Goal: Use online tool/utility: Utilize a website feature to perform a specific function

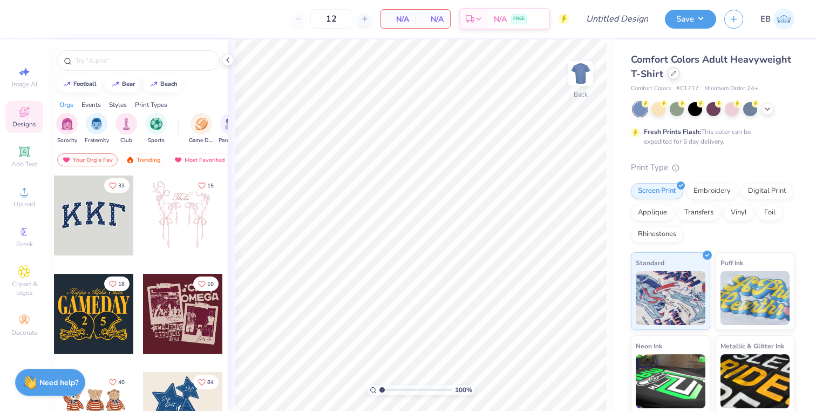
click at [675, 78] on div at bounding box center [674, 73] width 12 height 12
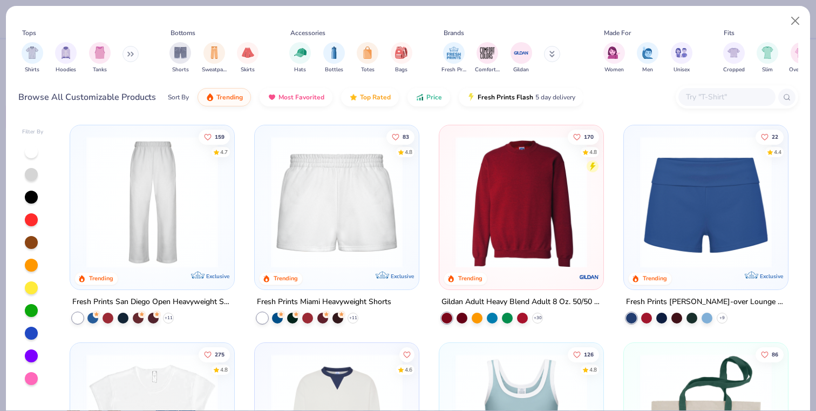
scroll to position [657, 0]
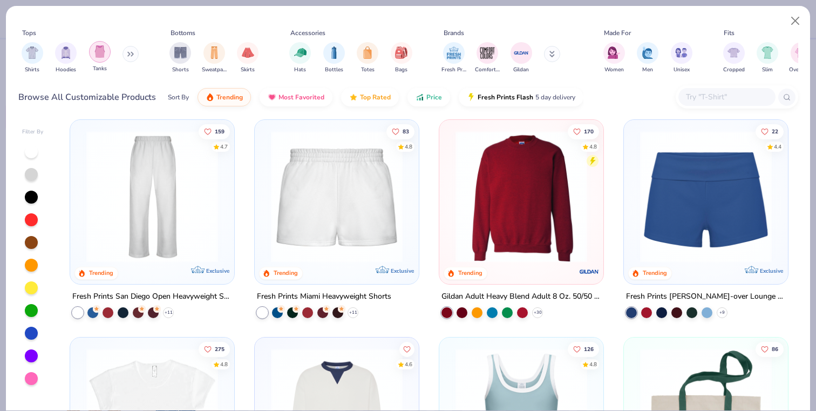
click at [101, 61] on div "filter for Tanks" at bounding box center [100, 52] width 22 height 22
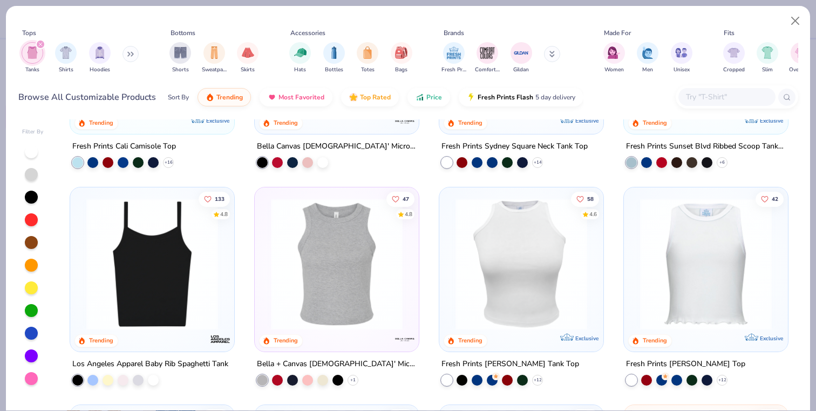
scroll to position [166, 0]
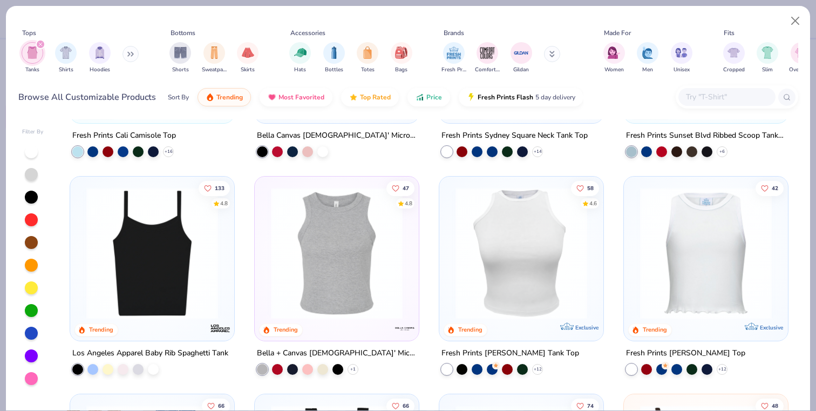
click at [170, 244] on img at bounding box center [152, 253] width 143 height 132
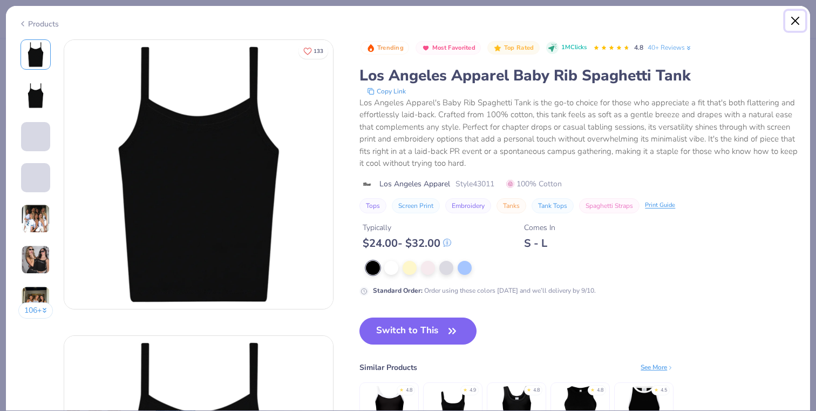
click at [792, 21] on button "Close" at bounding box center [795, 21] width 21 height 21
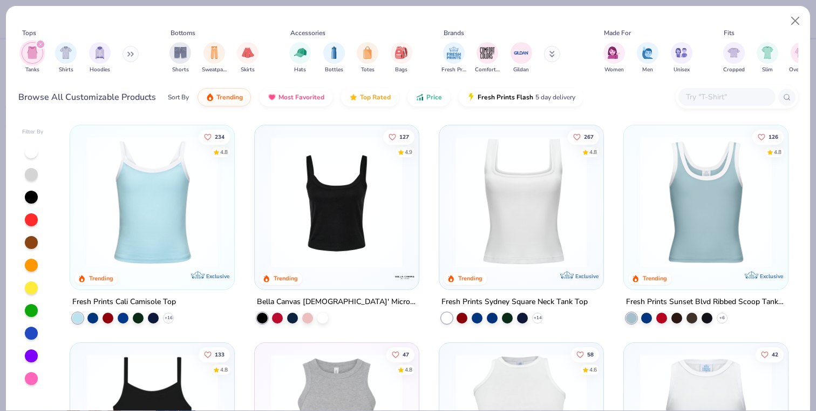
click at [333, 231] on img at bounding box center [337, 202] width 143 height 132
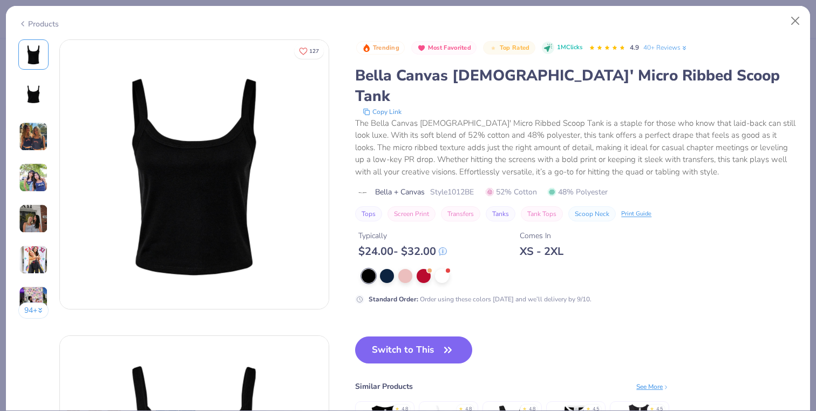
click at [31, 143] on img at bounding box center [33, 136] width 29 height 29
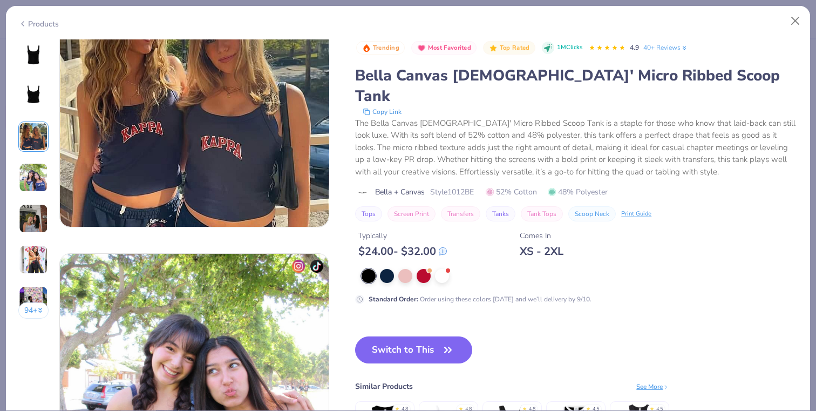
scroll to position [672, 0]
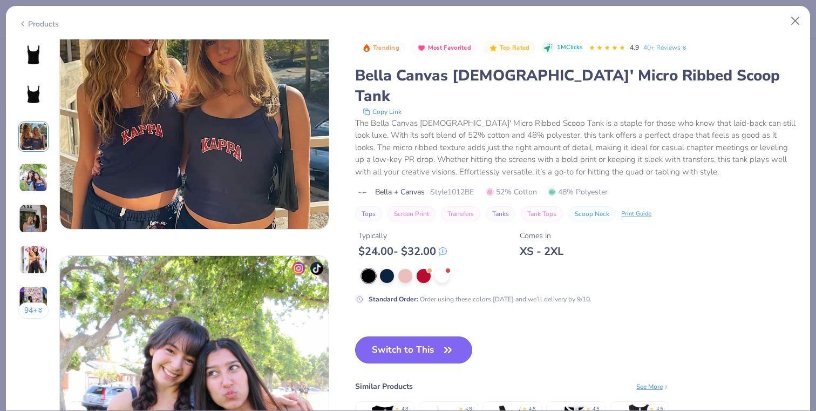
click at [402, 336] on button "Switch to This" at bounding box center [413, 349] width 117 height 27
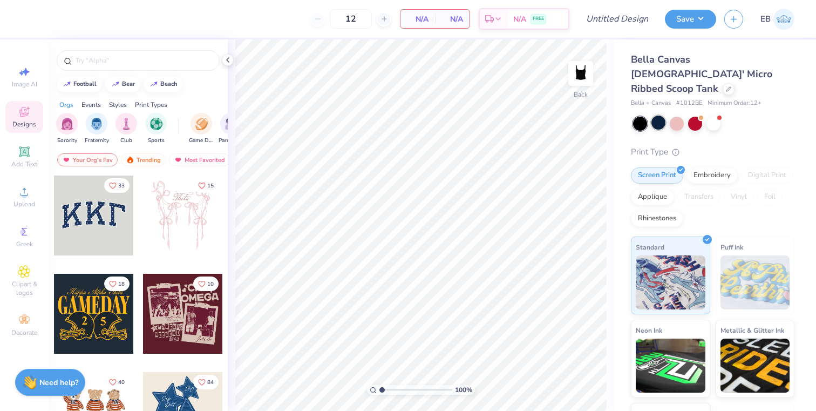
click at [656, 116] on div at bounding box center [659, 123] width 14 height 14
click at [726, 85] on icon at bounding box center [728, 87] width 5 height 5
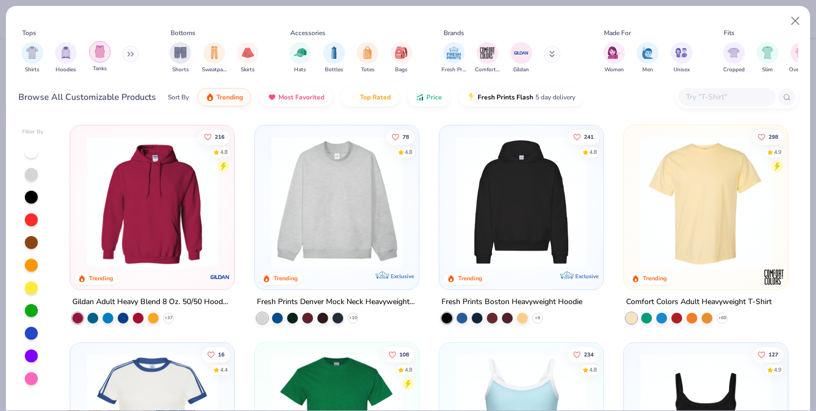
click at [100, 50] on img "filter for Tanks" at bounding box center [100, 51] width 12 height 12
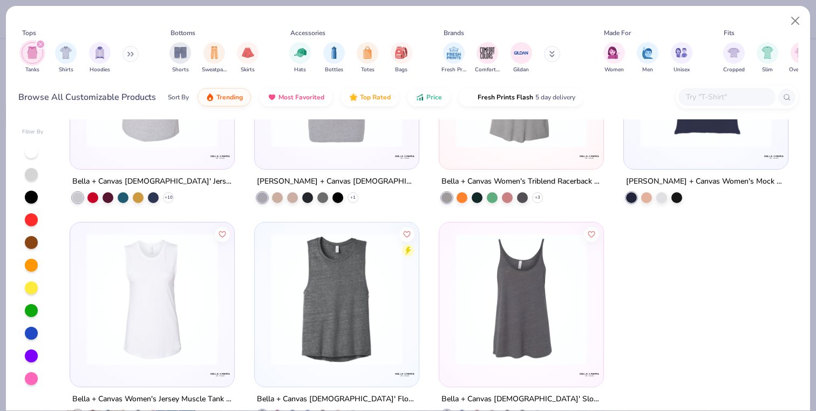
scroll to position [2540, 0]
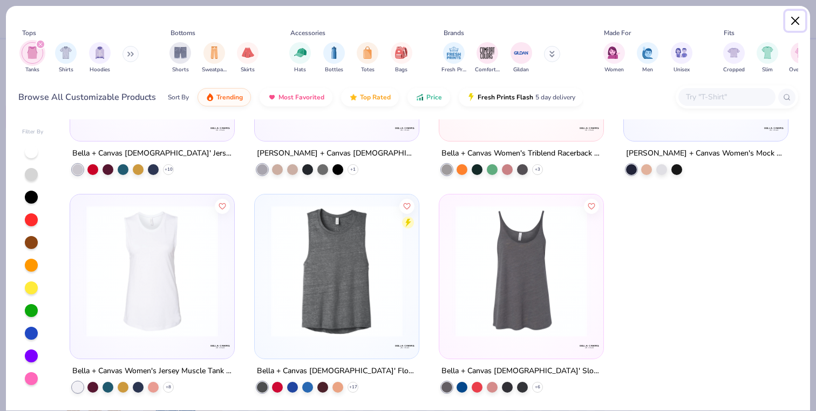
click at [792, 22] on button "Close" at bounding box center [795, 21] width 21 height 21
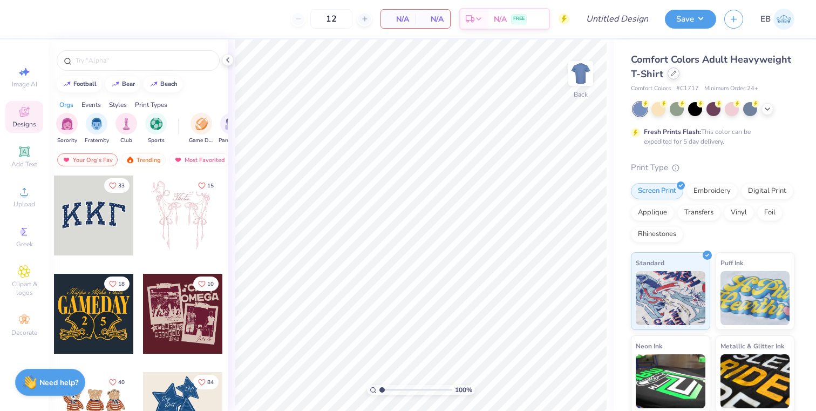
click at [671, 73] on icon at bounding box center [673, 73] width 5 height 5
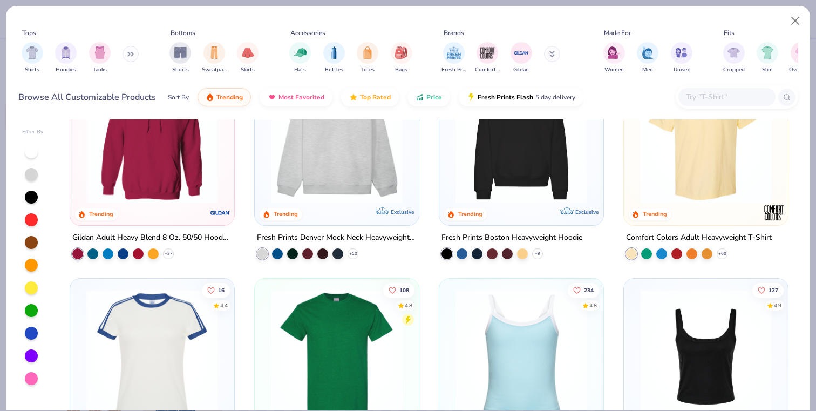
scroll to position [129, 0]
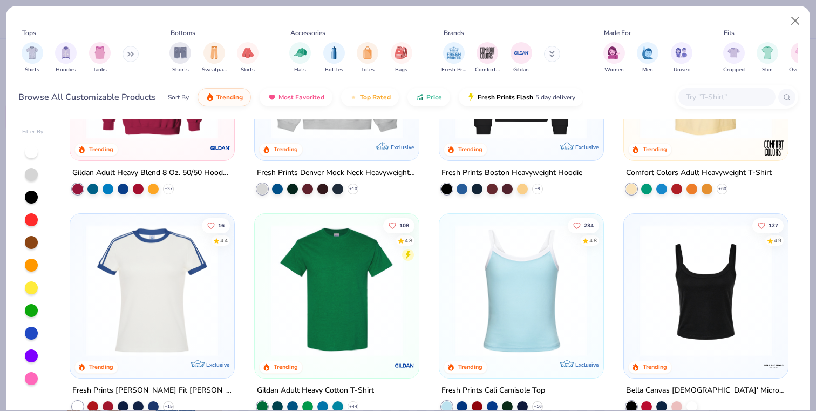
click at [711, 246] on img at bounding box center [706, 291] width 143 height 132
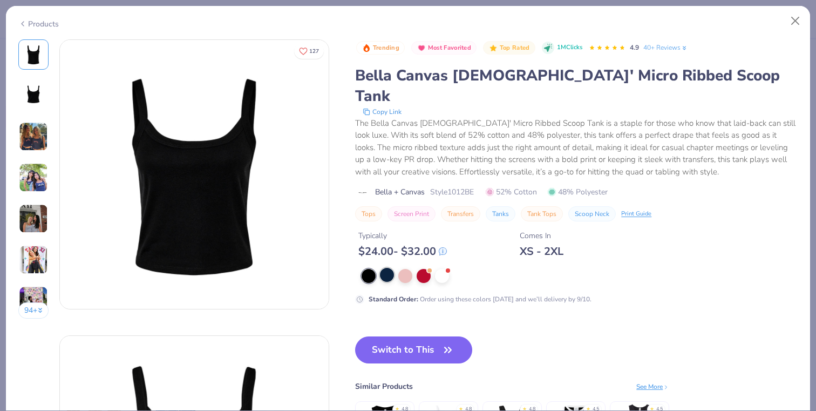
click at [385, 268] on div at bounding box center [387, 275] width 14 height 14
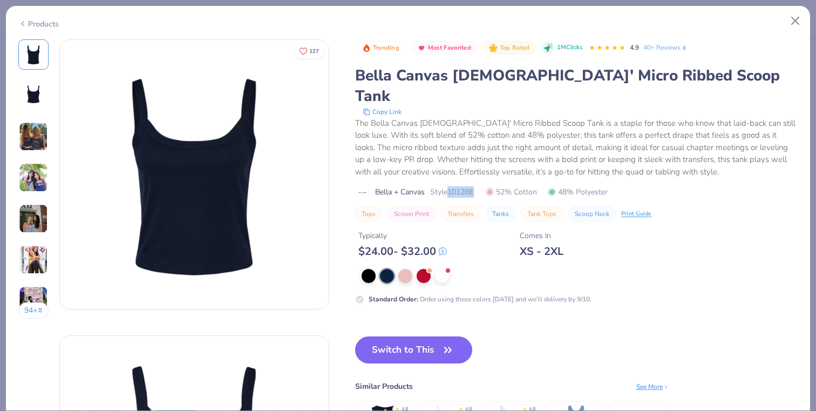
drag, startPoint x: 453, startPoint y: 173, endPoint x: 487, endPoint y: 173, distance: 34.0
click at [487, 186] on div "Bella + Canvas Style 1012BE 52% Cotton 48% Polyester" at bounding box center [576, 191] width 443 height 11
copy span "1012BE"
click at [790, 17] on button "Close" at bounding box center [795, 21] width 21 height 21
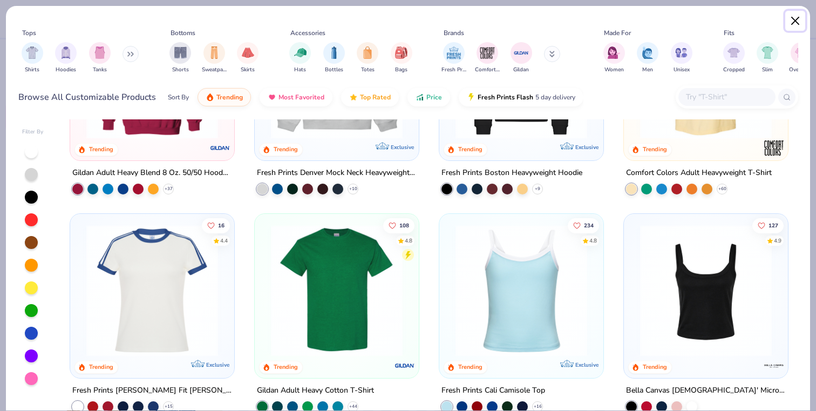
click at [793, 22] on button "Close" at bounding box center [795, 21] width 21 height 21
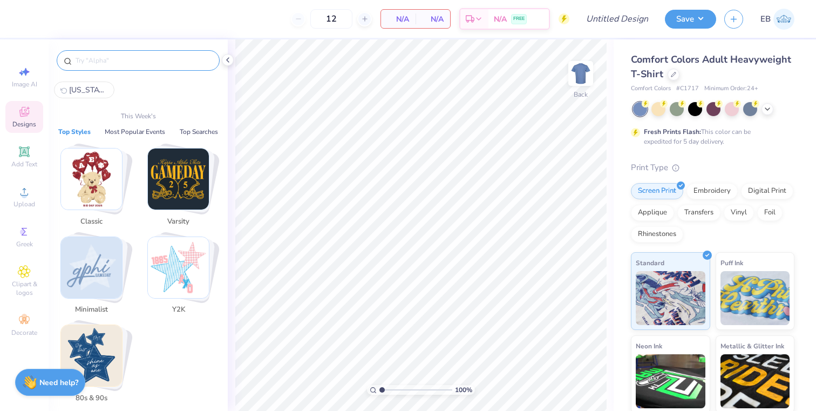
click at [114, 64] on input "text" at bounding box center [143, 60] width 138 height 11
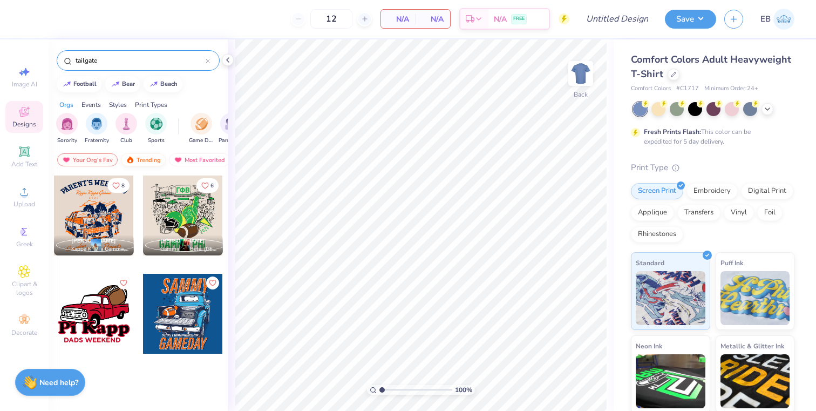
click at [137, 159] on div "Trending" at bounding box center [143, 159] width 45 height 13
click at [182, 159] on div "Most Favorited" at bounding box center [199, 159] width 61 height 13
click at [90, 60] on input "tailgate" at bounding box center [139, 60] width 131 height 11
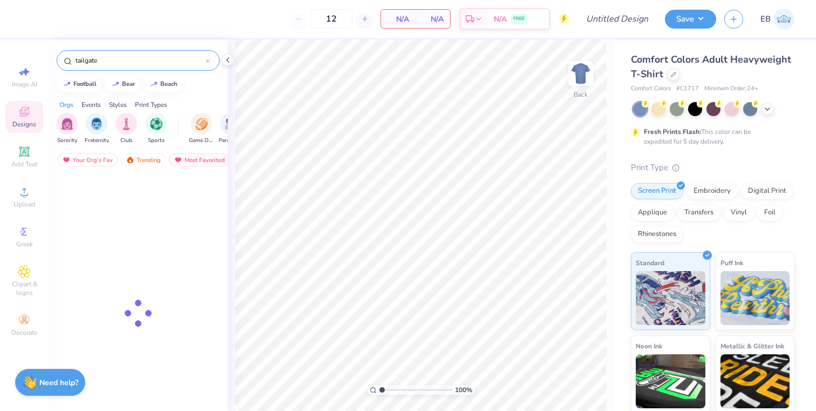
click at [90, 60] on input "tailgate" at bounding box center [139, 60] width 131 height 11
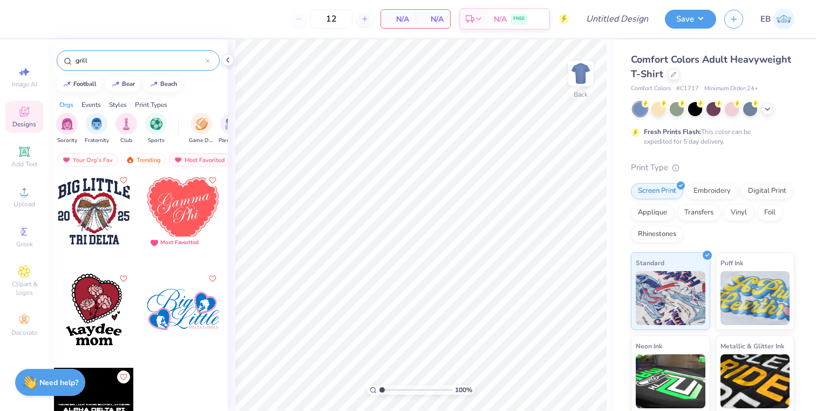
scroll to position [1001, 0]
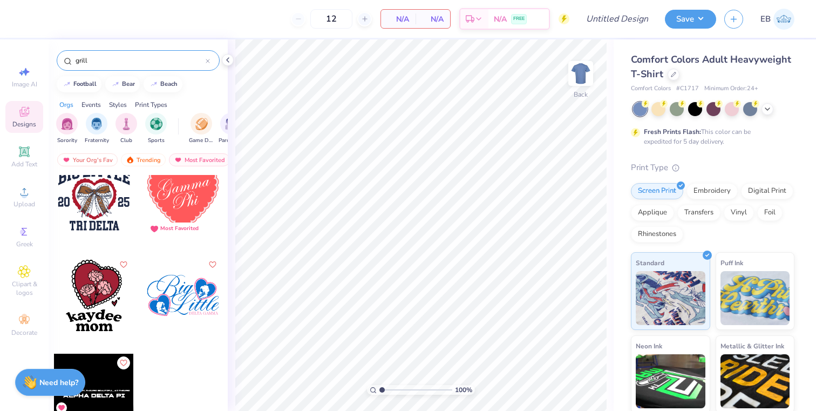
click at [84, 62] on input "grill" at bounding box center [139, 60] width 131 height 11
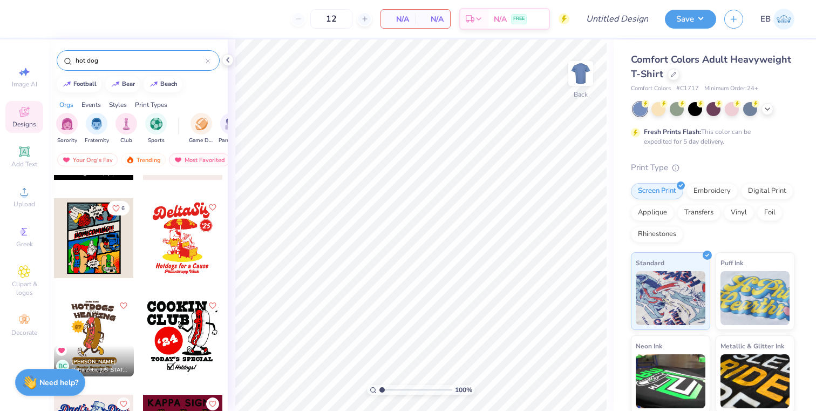
scroll to position [510, 0]
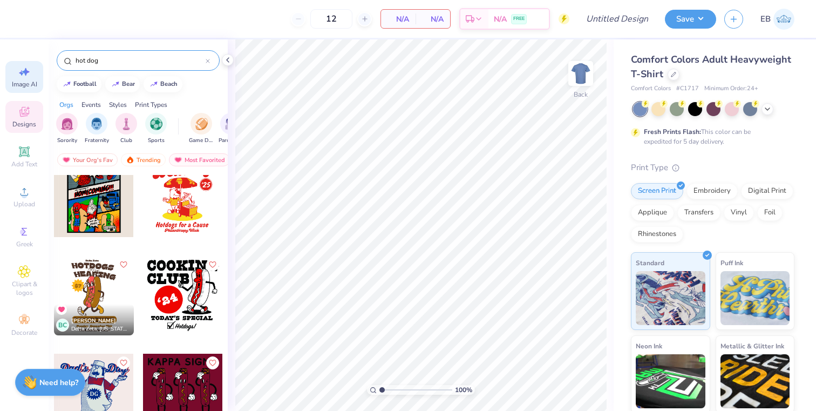
type input "hot dog"
click at [25, 81] on span "Image AI" at bounding box center [24, 84] width 25 height 9
select select "4"
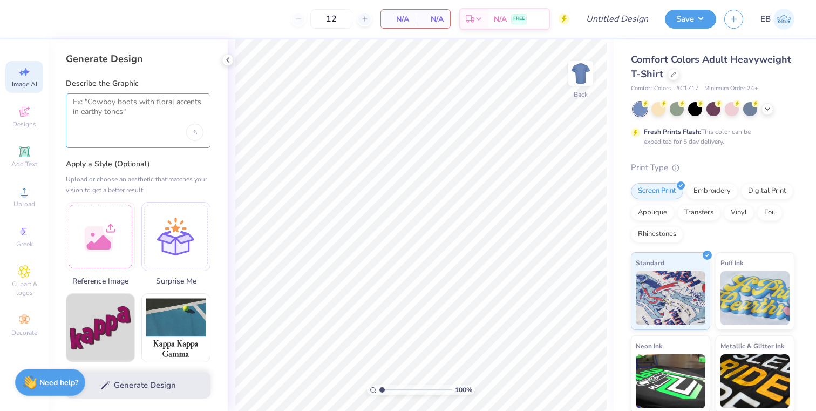
click at [144, 117] on textarea at bounding box center [138, 110] width 131 height 27
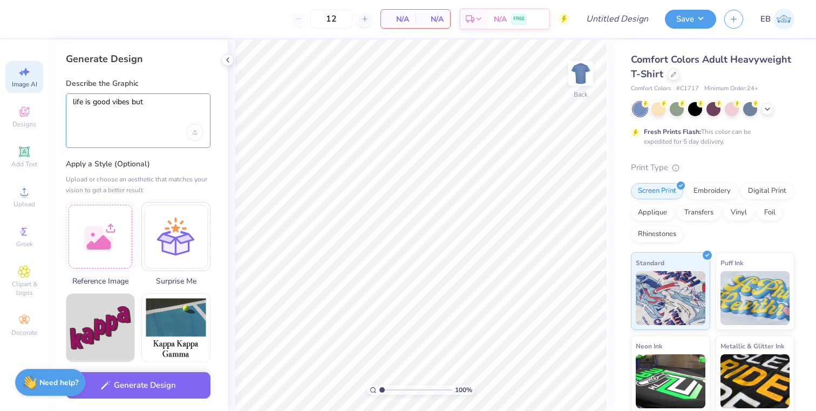
click at [112, 102] on textarea "life is good vibes but" at bounding box center [138, 110] width 131 height 27
click at [158, 101] on textarea "life is good art vibes but" at bounding box center [138, 110] width 131 height 27
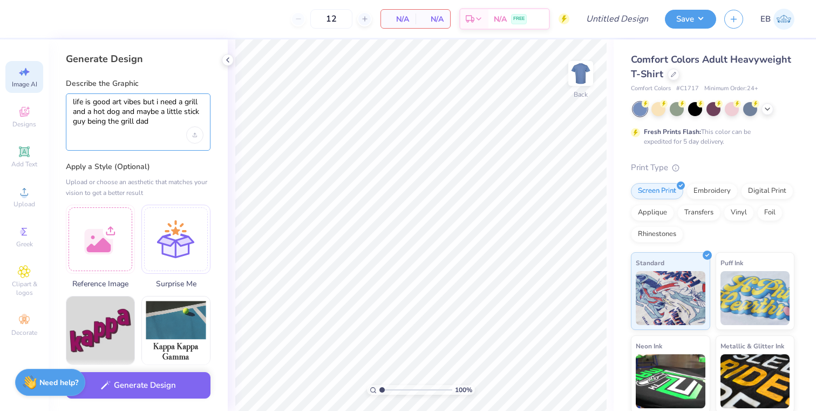
click at [154, 101] on textarea "life is good art vibes but i need a grill and a hot dog and maybe a little stic…" at bounding box center [138, 112] width 131 height 30
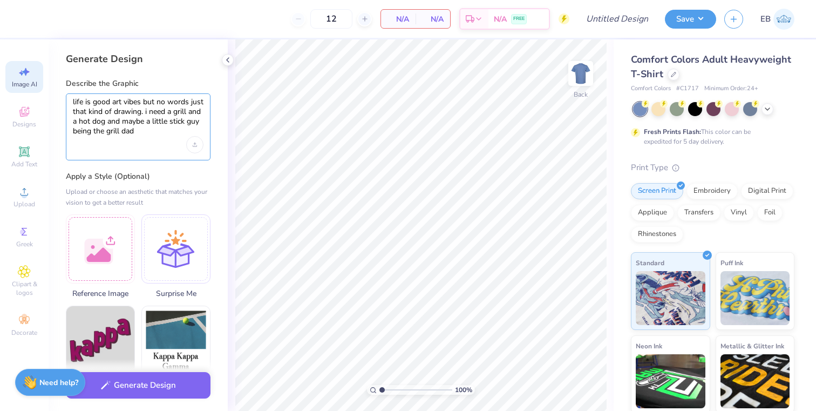
click at [140, 132] on textarea "life is good art vibes but no words just that kind of drawing. i need a grill a…" at bounding box center [138, 116] width 131 height 39
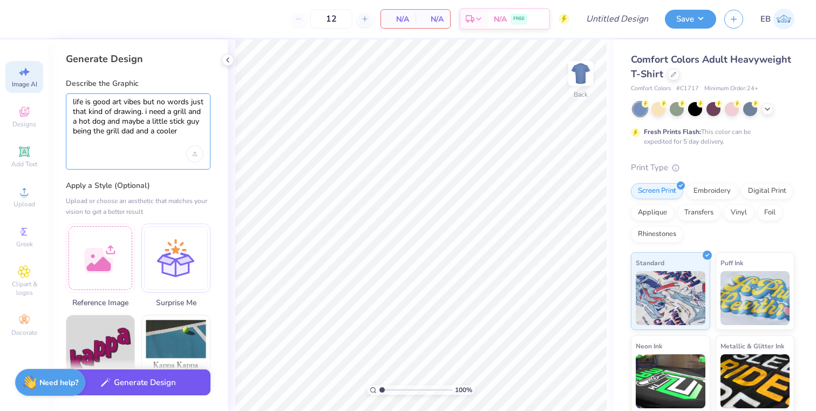
type textarea "life is good art vibes but no words just that kind of drawing. i need a grill a…"
click at [156, 379] on button "Generate Design" at bounding box center [138, 382] width 145 height 26
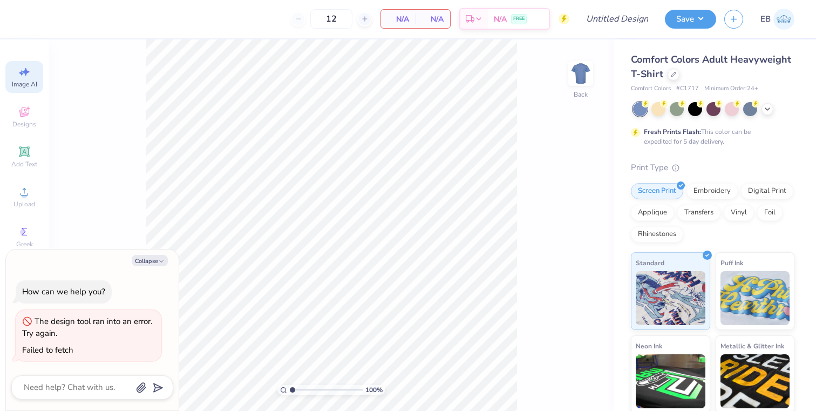
scroll to position [0, 24]
click at [28, 76] on icon at bounding box center [24, 71] width 13 height 13
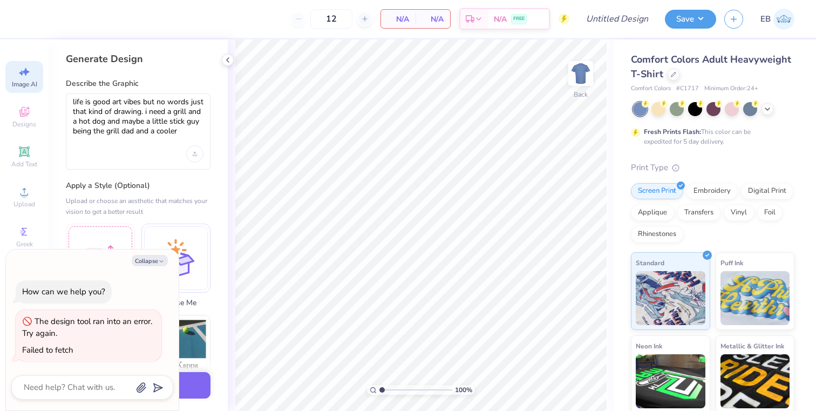
scroll to position [0, 0]
click at [150, 262] on button "Collapse" at bounding box center [150, 260] width 36 height 11
type textarea "x"
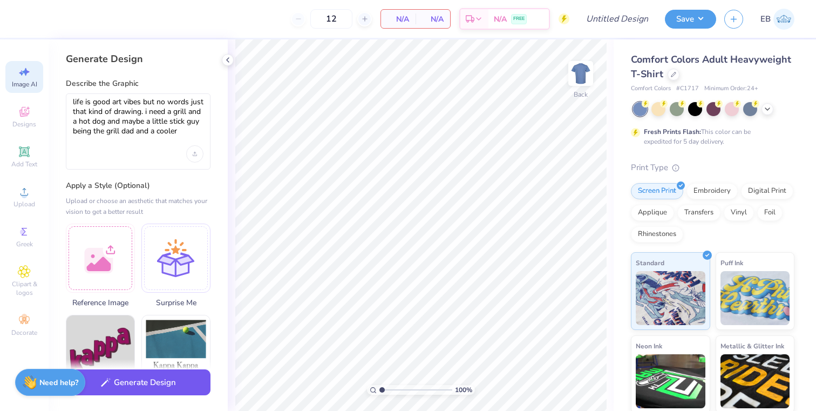
click at [133, 383] on button "Generate Design" at bounding box center [138, 382] width 145 height 26
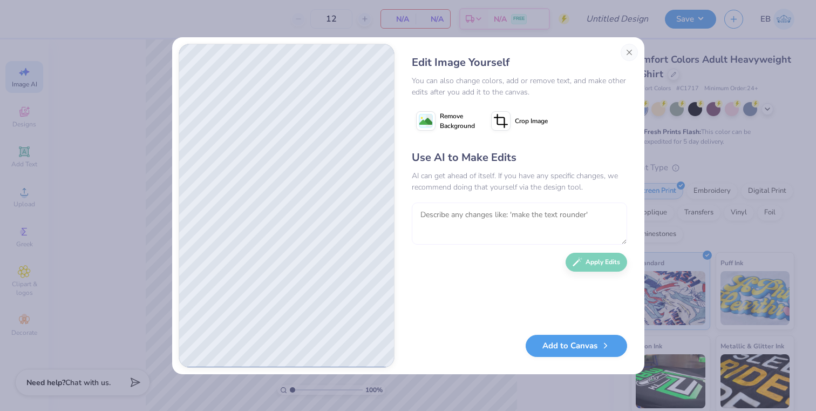
click at [491, 221] on textarea at bounding box center [519, 223] width 215 height 42
type textarea "can we have like two dads maybe"
click at [599, 264] on button "Apply Edits" at bounding box center [597, 259] width 62 height 19
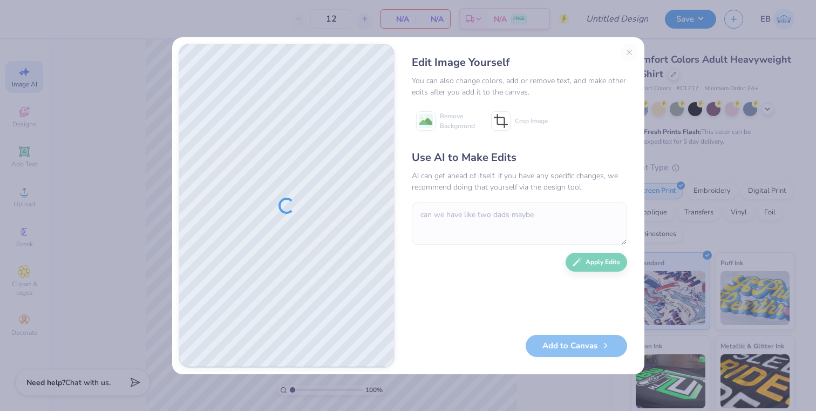
click at [584, 262] on div "Use AI to Make Edits AI can get ahead of itself. If you have any specific chang…" at bounding box center [519, 237] width 215 height 175
